Goal: Task Accomplishment & Management: Manage account settings

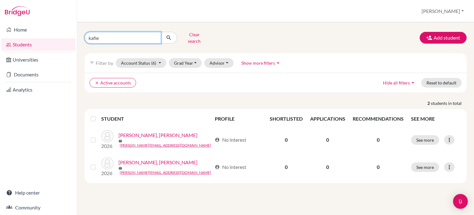
click at [126, 37] on input "kafie" at bounding box center [123, 38] width 77 height 12
type input "coto"
click button "submit" at bounding box center [169, 38] width 16 height 12
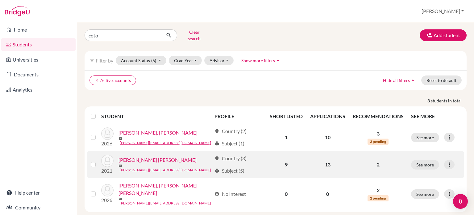
scroll to position [5, 0]
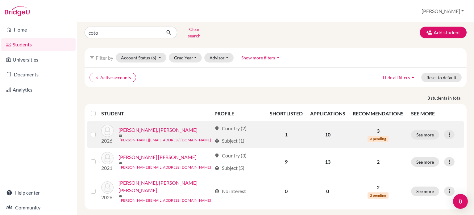
click at [141, 128] on link "[PERSON_NAME], [PERSON_NAME]" at bounding box center [158, 129] width 79 height 7
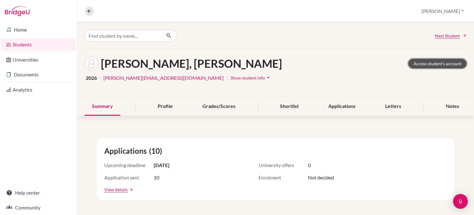
click at [446, 64] on link "Access student's account" at bounding box center [437, 64] width 58 height 10
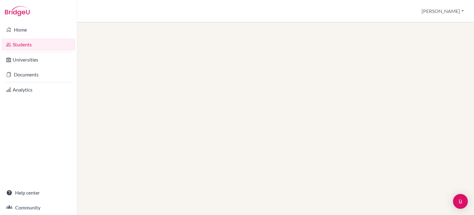
click at [23, 43] on link "Students" at bounding box center [38, 44] width 74 height 12
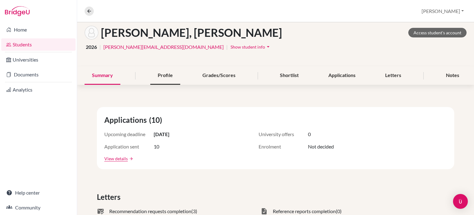
scroll to position [31, 0]
click at [265, 44] on icon "arrow_drop_down" at bounding box center [268, 47] width 6 height 6
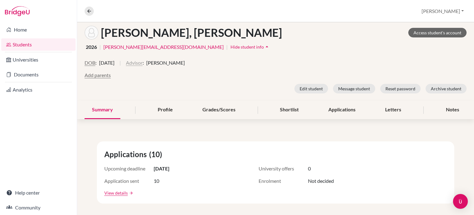
click at [143, 62] on button "Advisor" at bounding box center [134, 62] width 17 height 7
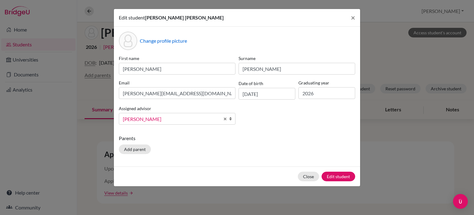
click at [196, 117] on span "[PERSON_NAME]" at bounding box center [171, 119] width 97 height 8
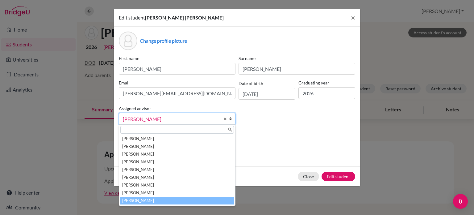
click at [195, 203] on li "Urbina, Alejandra" at bounding box center [177, 200] width 114 height 8
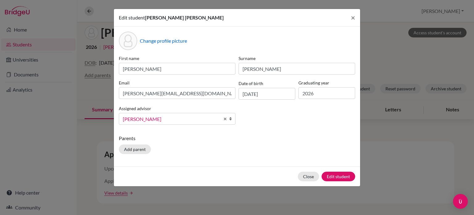
click at [318, 150] on div "Parents Add parent" at bounding box center [237, 145] width 236 height 22
click at [335, 180] on button "Edit student" at bounding box center [339, 176] width 34 height 10
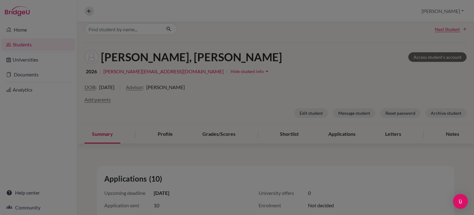
scroll to position [55, 0]
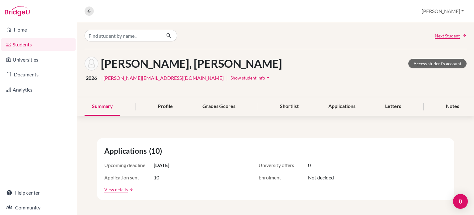
click at [231, 76] on span "Show student info" at bounding box center [248, 77] width 35 height 5
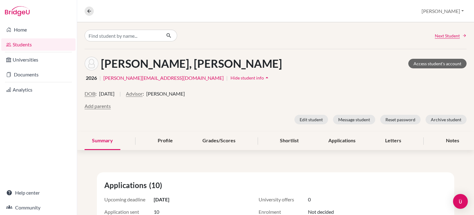
click at [185, 92] on span "[PERSON_NAME]" at bounding box center [165, 93] width 39 height 7
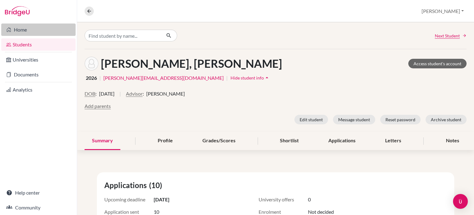
click at [25, 30] on link "Home" at bounding box center [38, 29] width 74 height 12
